Goal: Information Seeking & Learning: Check status

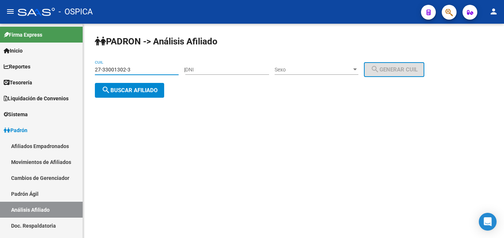
type input "27-33001302-3"
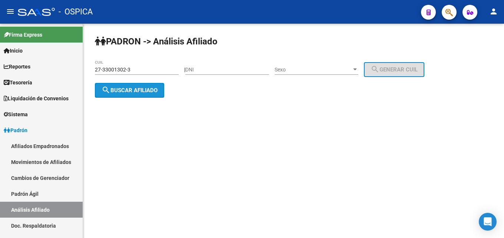
click at [120, 94] on button "search Buscar afiliado" at bounding box center [129, 90] width 69 height 15
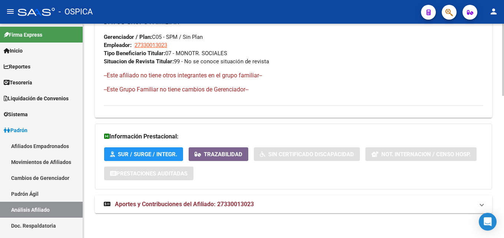
scroll to position [421, 0]
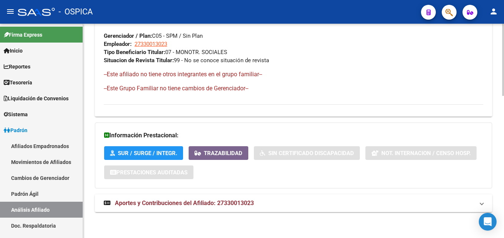
click at [226, 202] on span "Aportes y Contribuciones del Afiliado: 27330013023" at bounding box center [184, 203] width 139 height 7
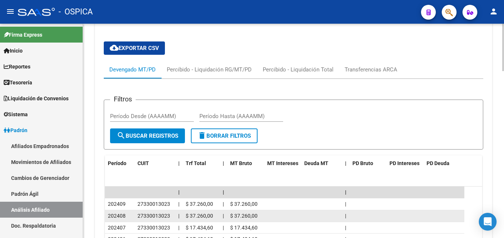
scroll to position [653, 0]
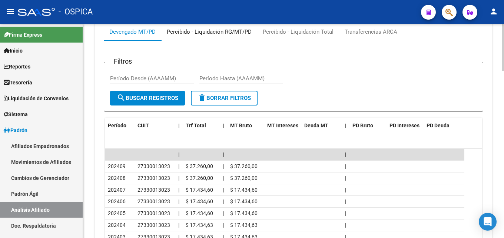
click at [221, 35] on div "Percibido - Liquidación RG/MT/PD" at bounding box center [209, 32] width 85 height 8
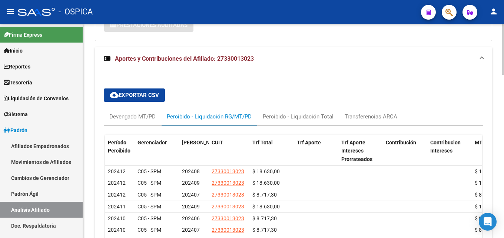
scroll to position [607, 0]
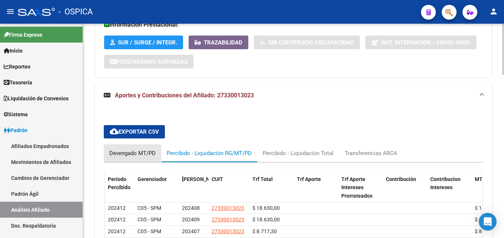
click at [139, 152] on div "Devengado MT/PD" at bounding box center [132, 153] width 46 height 8
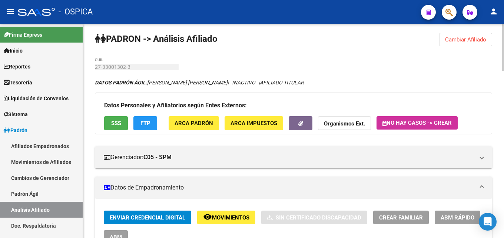
scroll to position [0, 0]
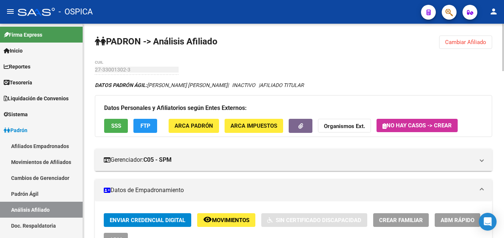
click at [450, 45] on span "Cambiar Afiliado" at bounding box center [465, 42] width 41 height 7
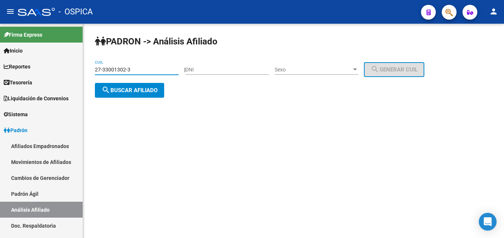
drag, startPoint x: 141, startPoint y: 70, endPoint x: 40, endPoint y: 74, distance: 101.6
click at [95, 73] on input "27-33001302-3" at bounding box center [137, 70] width 84 height 6
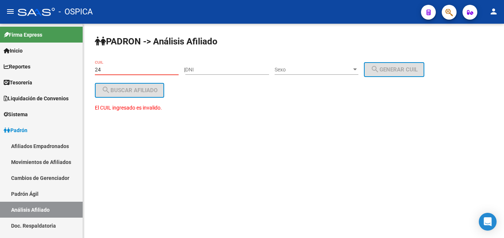
type input "2"
click at [201, 72] on input "DNI" at bounding box center [227, 70] width 84 height 6
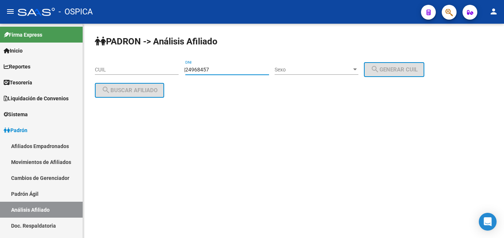
type input "24968457"
click at [296, 73] on div "Sexo Sexo" at bounding box center [316, 67] width 84 height 15
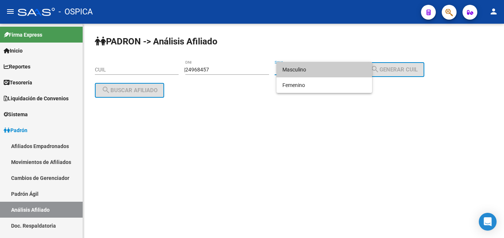
click at [303, 70] on span "Masculino" at bounding box center [324, 70] width 84 height 16
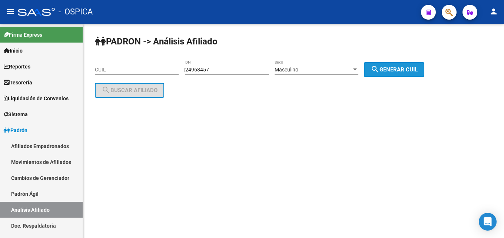
click at [408, 77] on button "search Generar CUIL" at bounding box center [394, 69] width 60 height 15
type input "20-24968457-1"
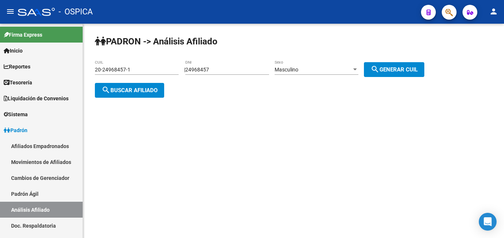
click at [143, 91] on span "search Buscar afiliado" at bounding box center [129, 90] width 56 height 7
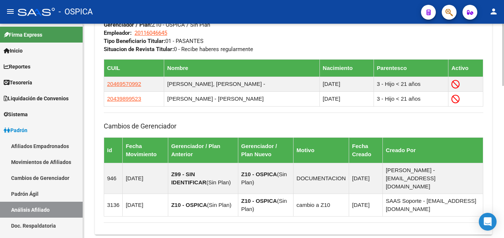
scroll to position [526, 0]
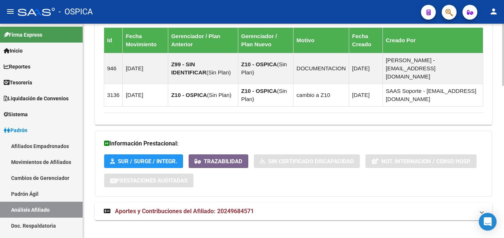
click at [244, 207] on mat-expansion-panel-header "Aportes y Contribuciones del Afiliado: 20249684571" at bounding box center [293, 212] width 397 height 18
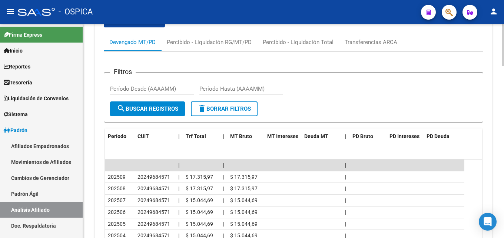
scroll to position [863, 0]
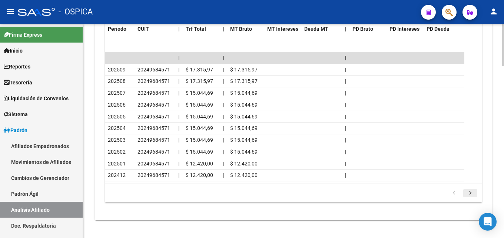
click at [473, 190] on icon "go to next page" at bounding box center [470, 194] width 10 height 9
click at [456, 190] on icon "go to previous page" at bounding box center [454, 194] width 10 height 9
click at [472, 190] on icon "go to next page" at bounding box center [470, 194] width 10 height 9
click at [471, 190] on icon "go to next page" at bounding box center [470, 194] width 10 height 9
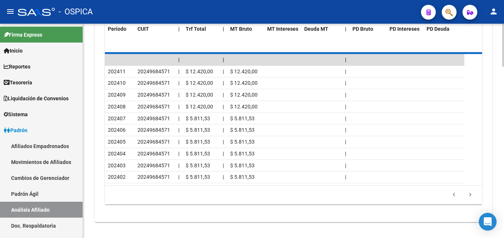
scroll to position [839, 0]
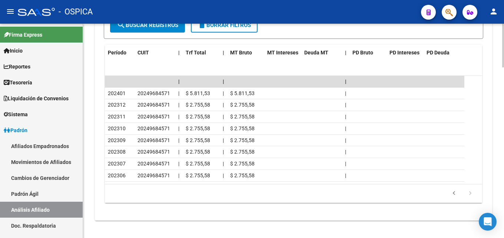
click at [470, 190] on icon "go to next page" at bounding box center [470, 194] width 10 height 9
click at [455, 190] on icon "go to previous page" at bounding box center [454, 194] width 10 height 9
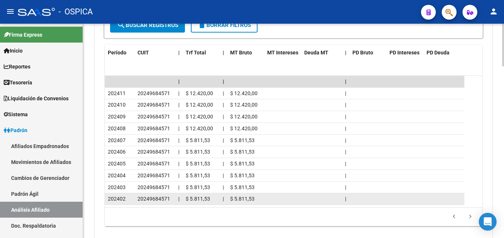
click at [453, 193] on datatable-body-cell at bounding box center [443, 198] width 41 height 11
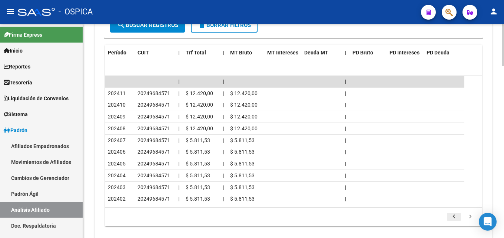
click at [453, 213] on icon "go to previous page" at bounding box center [454, 217] width 10 height 9
